Goal: Information Seeking & Learning: Learn about a topic

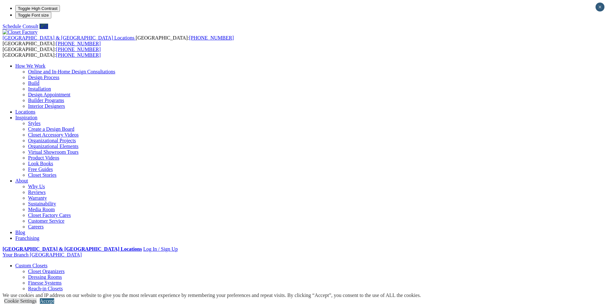
click at [54, 298] on link "Accept" at bounding box center [47, 300] width 14 height 5
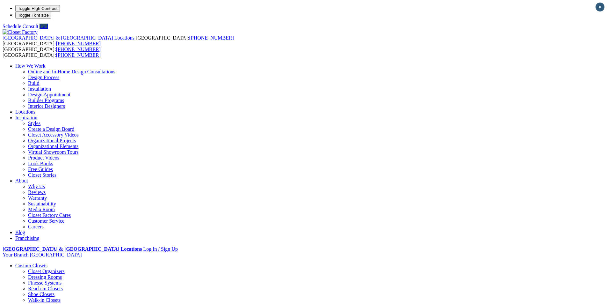
click at [37, 115] on link "Inspiration" at bounding box center [26, 117] width 22 height 5
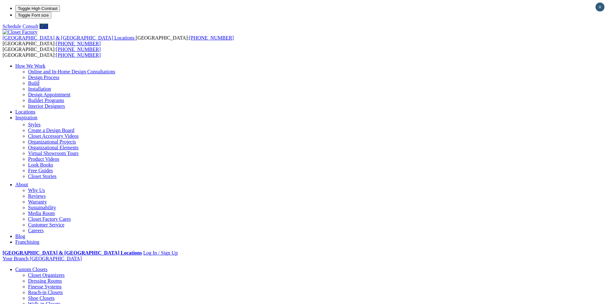
click at [76, 139] on link "Organizational Projects" at bounding box center [52, 141] width 48 height 5
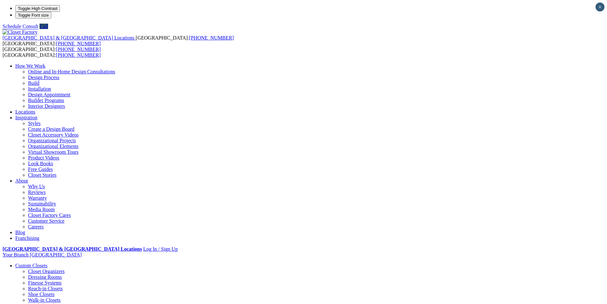
click at [497, 252] on li "Your Branch San Bernardino ZIP code *" at bounding box center [304, 255] width 602 height 6
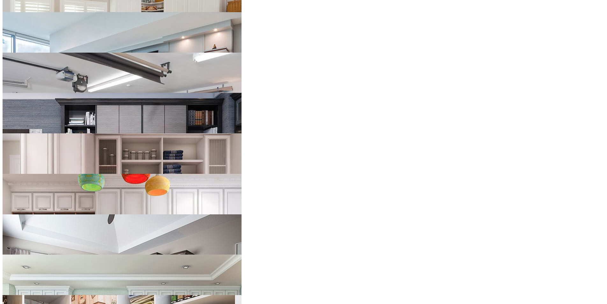
scroll to position [691, 0]
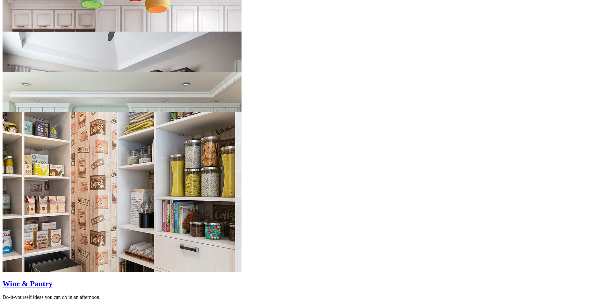
scroll to position [864, 0]
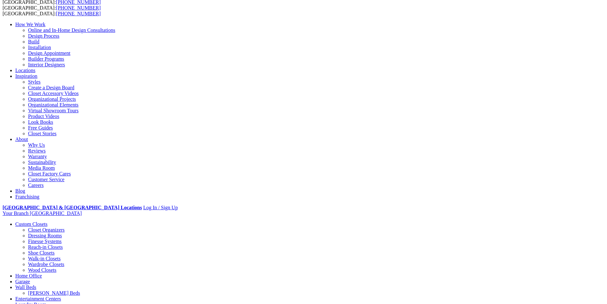
scroll to position [40, 0]
